Goal: Information Seeking & Learning: Learn about a topic

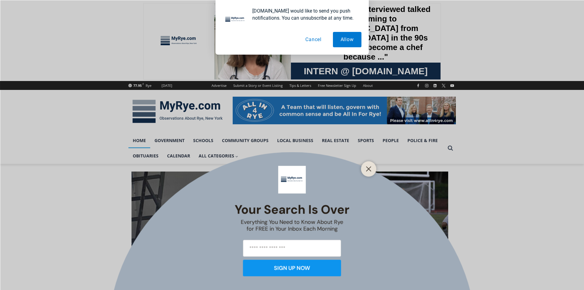
click at [312, 39] on button "Cancel" at bounding box center [314, 39] width 32 height 15
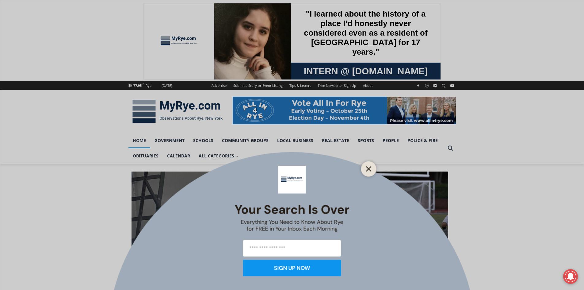
click at [366, 170] on icon "Close" at bounding box center [369, 169] width 6 height 6
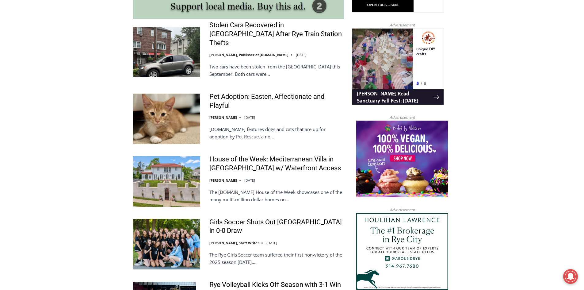
scroll to position [583, 0]
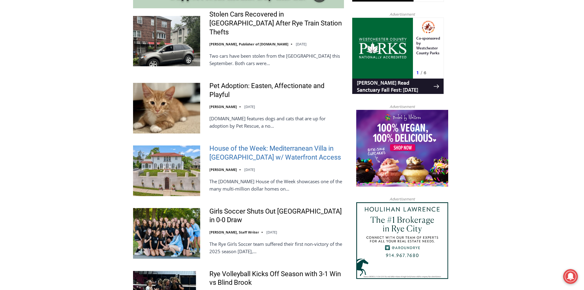
click at [235, 146] on link "House of the Week: Mediterranean Villa in [GEOGRAPHIC_DATA] w/ Waterfront Access" at bounding box center [277, 152] width 135 height 17
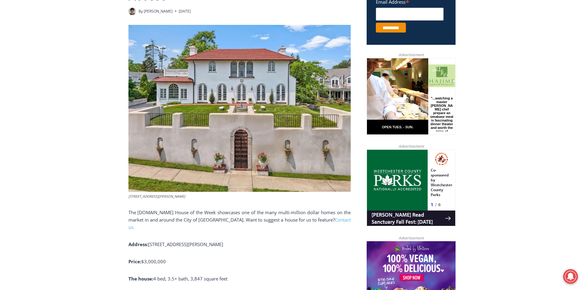
scroll to position [265, 0]
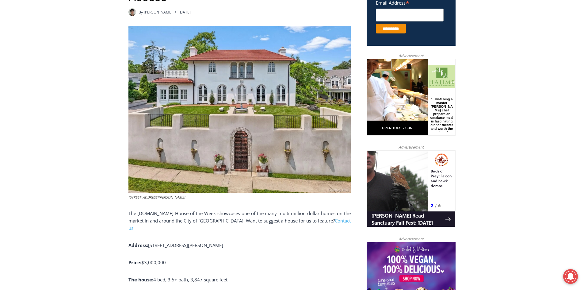
click at [251, 95] on img at bounding box center [240, 109] width 222 height 167
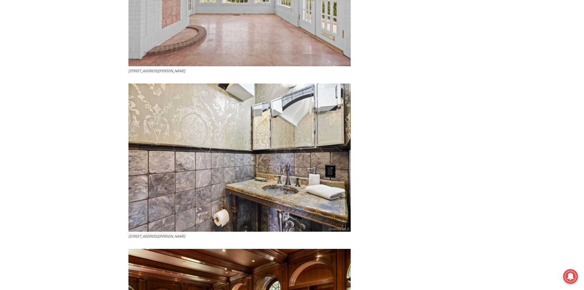
scroll to position [1308, 0]
